Goal: Register for event/course

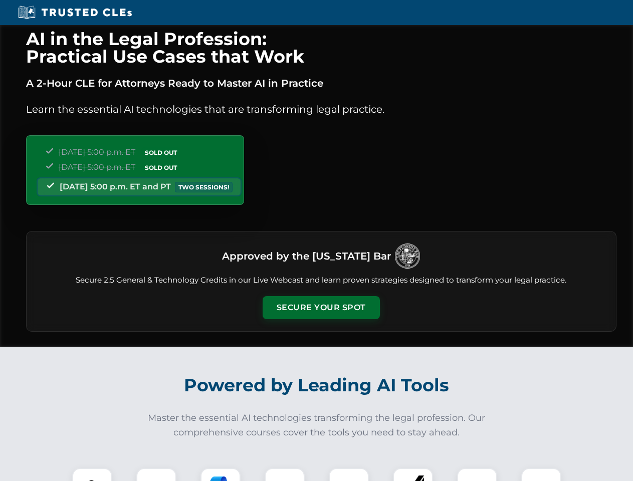
click at [321, 308] on button "Secure Your Spot" at bounding box center [320, 307] width 117 height 23
click at [92, 474] on img at bounding box center [92, 487] width 29 height 29
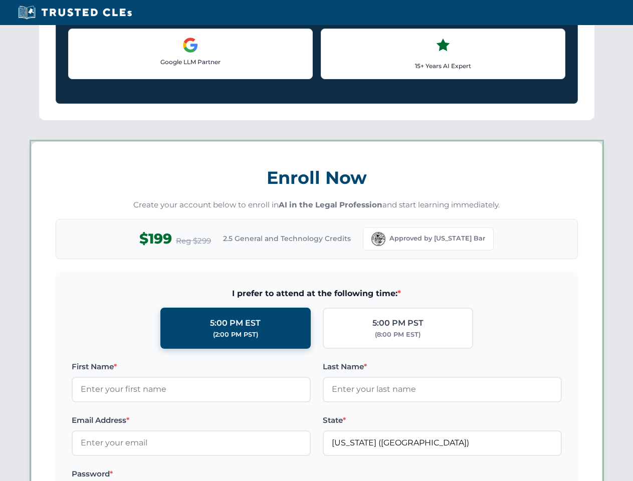
click at [220, 474] on label "Password *" at bounding box center [191, 474] width 239 height 12
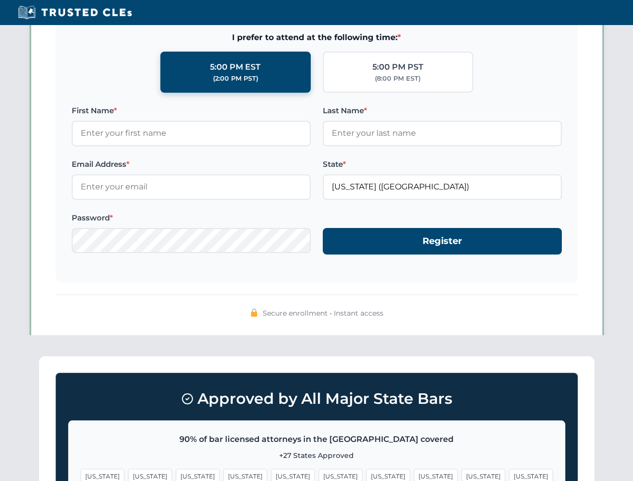
click at [461, 474] on span "[US_STATE]" at bounding box center [483, 476] width 44 height 15
